Goal: Task Accomplishment & Management: Manage account settings

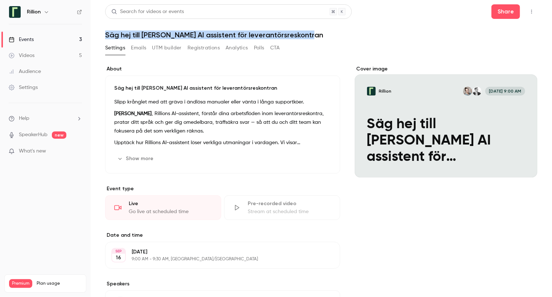
drag, startPoint x: 300, startPoint y: 34, endPoint x: 105, endPoint y: 32, distance: 194.9
click at [105, 32] on h1 "Säg hej till [PERSON_NAME] AI assistent för leverantörsreskontran" at bounding box center [321, 34] width 433 height 9
copy h1 "Säg hej till [PERSON_NAME] AI assistent för leverantörsreskontran"
click at [35, 37] on link "Events 3" at bounding box center [45, 40] width 91 height 16
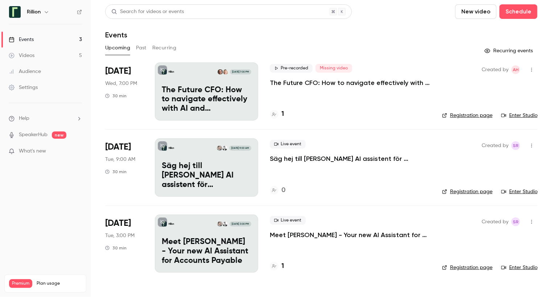
click at [201, 247] on p "Meet [PERSON_NAME] - Your new AI Assistant for Accounts Payable" at bounding box center [207, 251] width 90 height 28
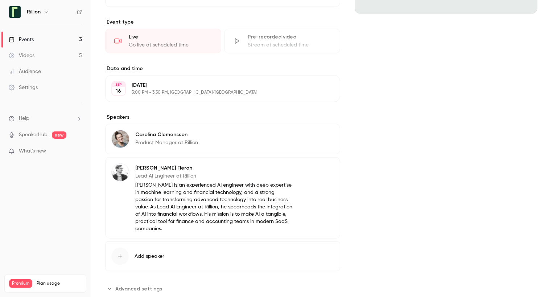
scroll to position [164, 0]
click at [320, 133] on button "Edit" at bounding box center [321, 136] width 26 height 12
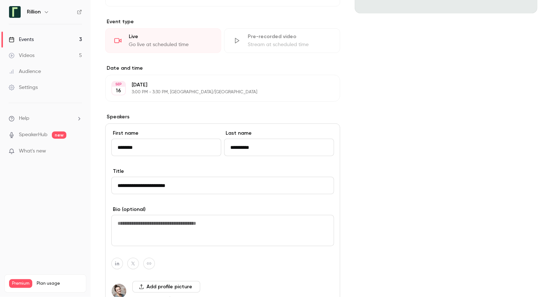
click at [177, 226] on textarea at bounding box center [222, 230] width 223 height 31
paste textarea "**********"
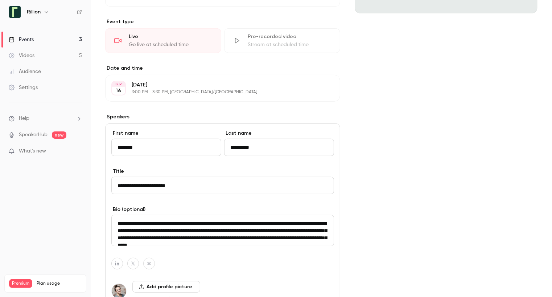
scroll to position [10, 0]
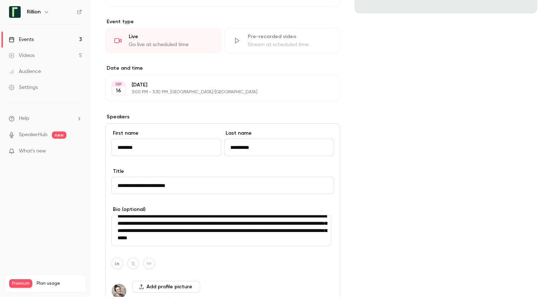
type textarea "**********"
click at [418, 143] on div "Cover image Rillion [DATE] 3:00 PM Meet [PERSON_NAME] - Your new AI Assistant f…" at bounding box center [446, 187] width 183 height 572
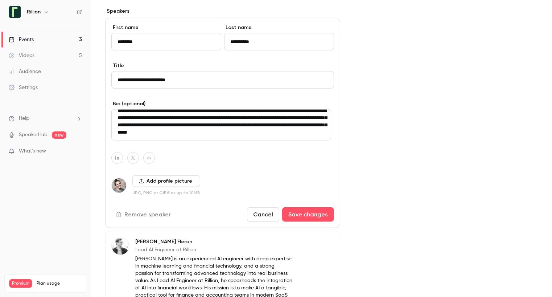
scroll to position [270, 0]
click at [300, 216] on button "Save changes" at bounding box center [308, 214] width 52 height 15
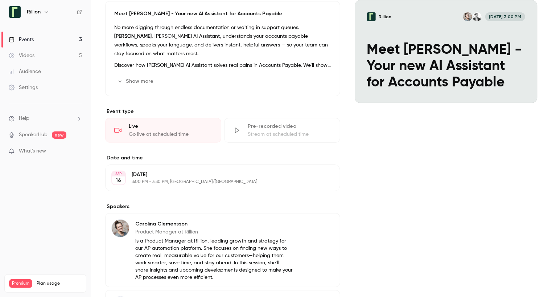
scroll to position [74, 0]
click at [311, 226] on icon "button" at bounding box center [313, 224] width 5 height 5
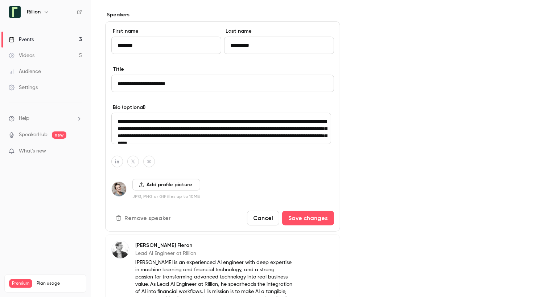
scroll to position [268, 0]
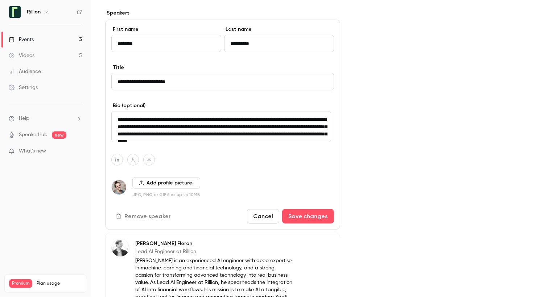
click at [117, 119] on textarea "**********" at bounding box center [221, 126] width 220 height 31
type textarea "**********"
click at [308, 214] on button "Save changes" at bounding box center [308, 216] width 52 height 15
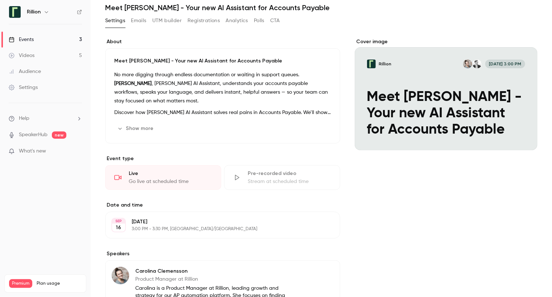
scroll to position [0, 0]
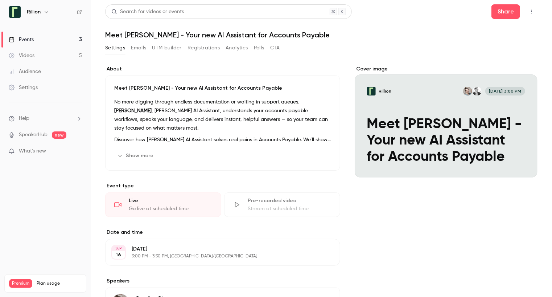
click at [29, 41] on div "Events" at bounding box center [21, 39] width 25 height 7
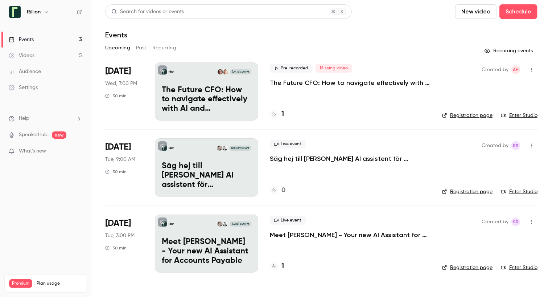
click at [209, 170] on p "Säg hej till [PERSON_NAME] AI assistent för leverantörsreskontran" at bounding box center [207, 175] width 90 height 28
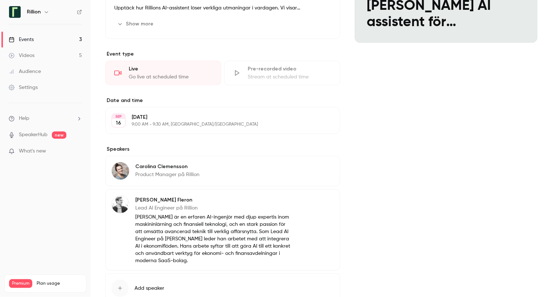
scroll to position [185, 0]
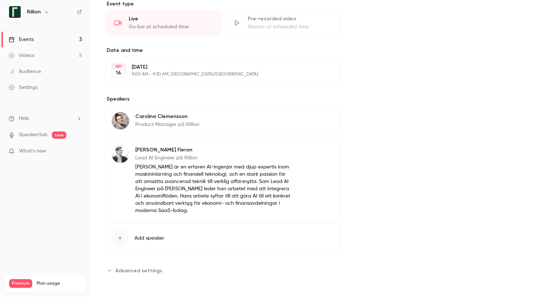
click at [317, 116] on button "Edit" at bounding box center [321, 118] width 26 height 12
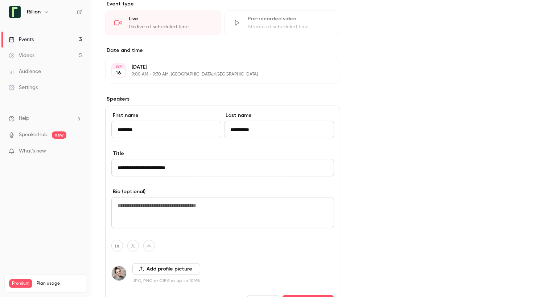
click at [151, 213] on textarea at bounding box center [222, 212] width 223 height 31
paste textarea "**********"
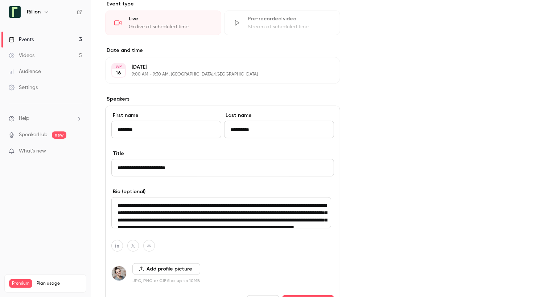
scroll to position [17, 0]
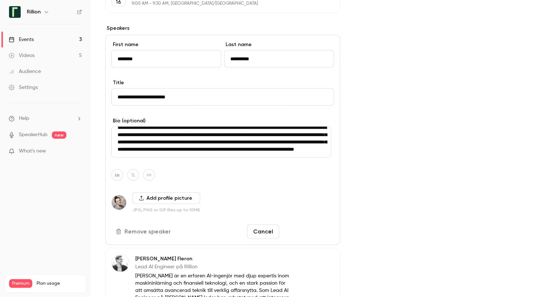
type textarea "**********"
click at [312, 236] on button "Save changes" at bounding box center [308, 231] width 52 height 15
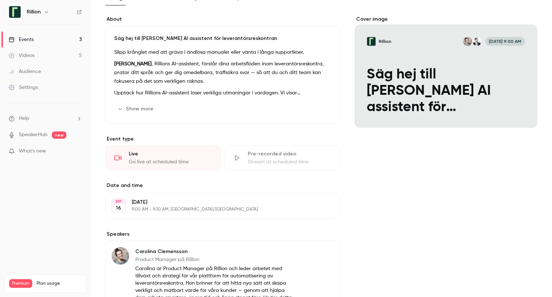
scroll to position [0, 0]
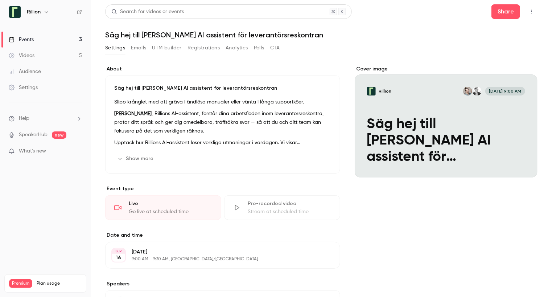
click at [138, 86] on p "Säg hej till [PERSON_NAME] AI assistent för leverantörsreskontran" at bounding box center [222, 88] width 217 height 7
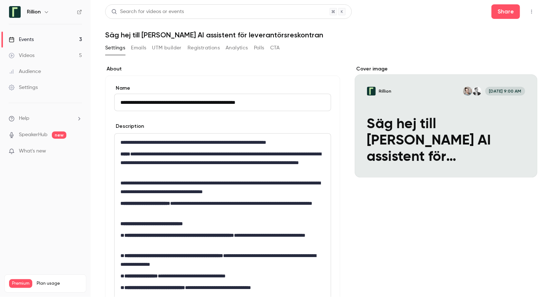
drag, startPoint x: 144, startPoint y: 102, endPoint x: 102, endPoint y: 98, distance: 42.4
click at [102, 98] on main "**********" at bounding box center [322, 148] width 462 height 297
click at [154, 103] on input "**********" at bounding box center [222, 102] width 217 height 17
click at [154, 102] on input "**********" at bounding box center [222, 102] width 217 height 17
type input "**********"
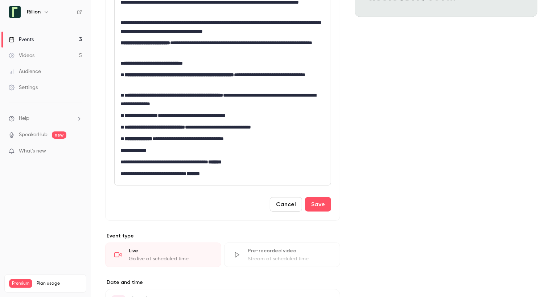
scroll to position [161, 0]
click at [321, 200] on button "Save" at bounding box center [318, 204] width 26 height 15
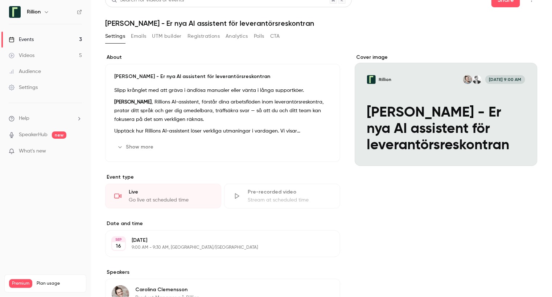
scroll to position [10, 0]
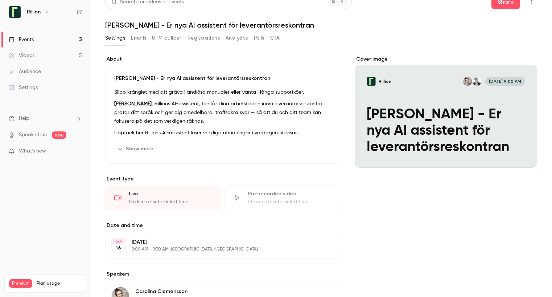
click at [518, 157] on button "Rillion [DATE] 9:00 AM Möt [PERSON_NAME] - Er nya AI assistent för leverantörsr…" at bounding box center [524, 154] width 15 height 15
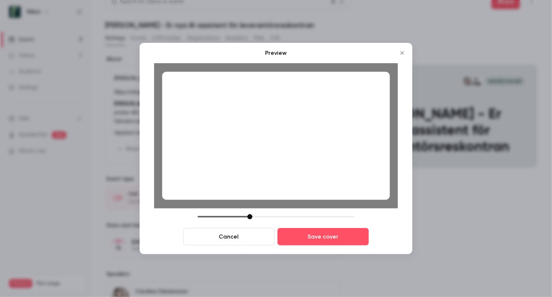
drag, startPoint x: 216, startPoint y: 140, endPoint x: 238, endPoint y: 138, distance: 22.6
click at [238, 138] on div at bounding box center [276, 135] width 228 height 128
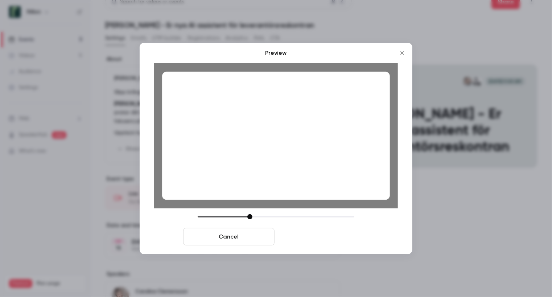
click at [331, 235] on button "Save cover" at bounding box center [323, 236] width 91 height 17
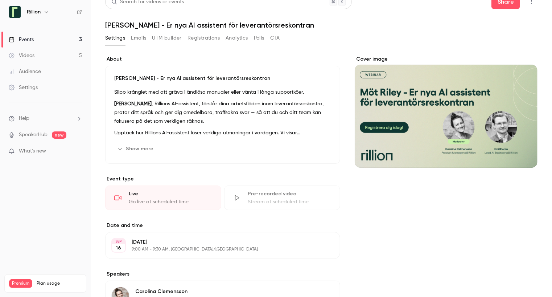
scroll to position [0, 0]
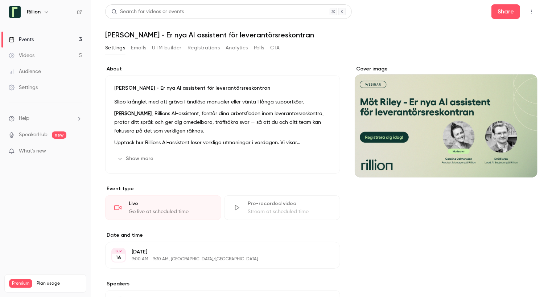
click at [32, 37] on div "Events" at bounding box center [21, 39] width 25 height 7
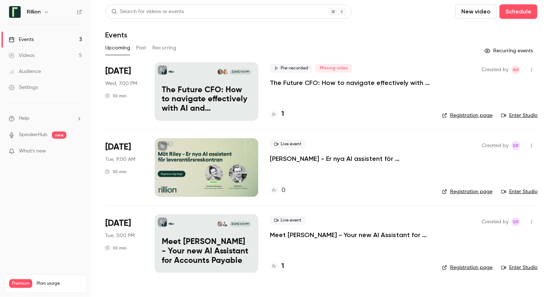
click at [190, 245] on p "Meet [PERSON_NAME] - Your new AI Assistant for Accounts Payable" at bounding box center [207, 251] width 90 height 28
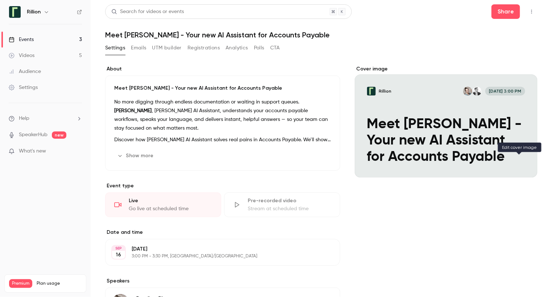
click at [521, 161] on icon "Cover image" at bounding box center [525, 164] width 8 height 6
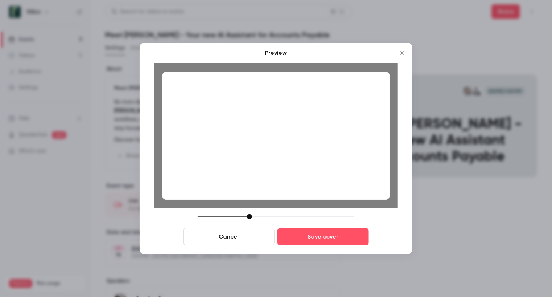
drag, startPoint x: 247, startPoint y: 144, endPoint x: 283, endPoint y: 143, distance: 36.0
click at [283, 143] on div at bounding box center [276, 135] width 228 height 128
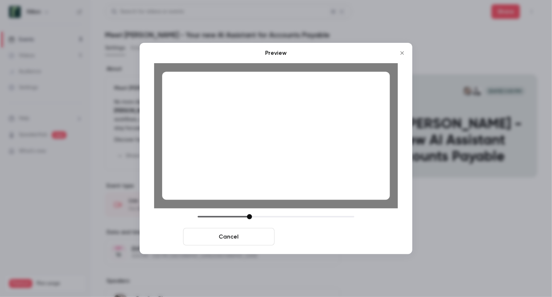
click at [322, 231] on button "Save cover" at bounding box center [323, 236] width 91 height 17
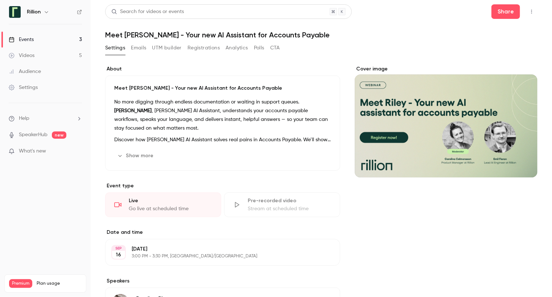
click at [32, 41] on div "Events" at bounding box center [21, 39] width 25 height 7
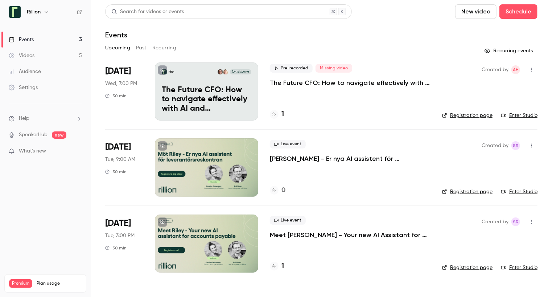
click at [28, 86] on div "Settings" at bounding box center [23, 87] width 29 height 7
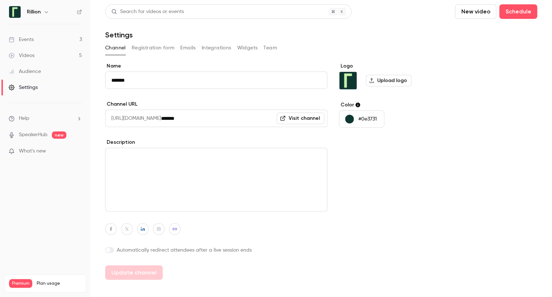
click at [143, 46] on button "Registration form" at bounding box center [153, 48] width 43 height 12
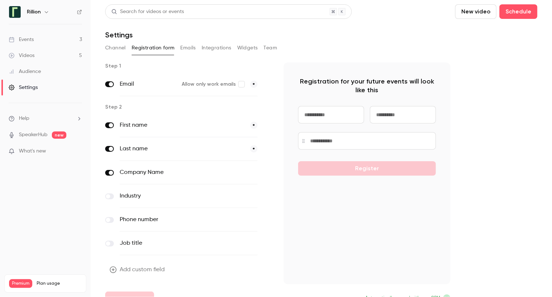
click at [185, 46] on button "Emails" at bounding box center [188, 48] width 15 height 12
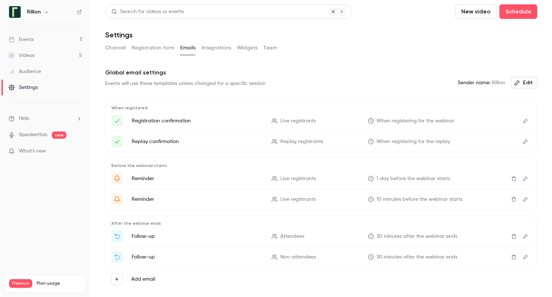
click at [112, 48] on button "Channel" at bounding box center [115, 48] width 21 height 12
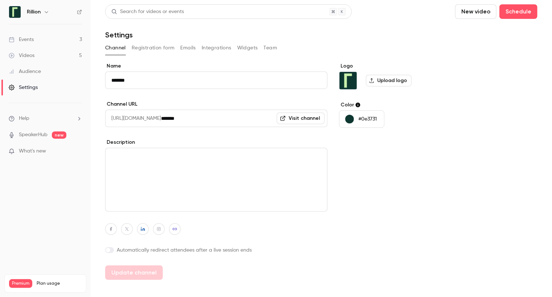
click at [146, 45] on button "Registration form" at bounding box center [153, 48] width 43 height 12
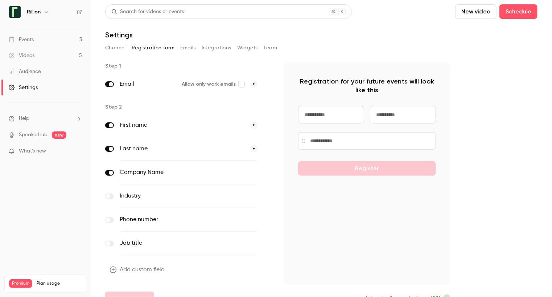
click at [223, 127] on label "First name" at bounding box center [182, 125] width 125 height 9
click at [132, 124] on label "First name" at bounding box center [182, 125] width 125 height 9
click at [46, 9] on icon "button" at bounding box center [47, 12] width 6 height 6
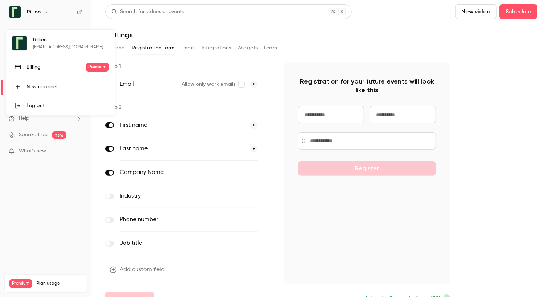
click at [53, 213] on div at bounding box center [276, 148] width 552 height 297
